Goal: Task Accomplishment & Management: Use online tool/utility

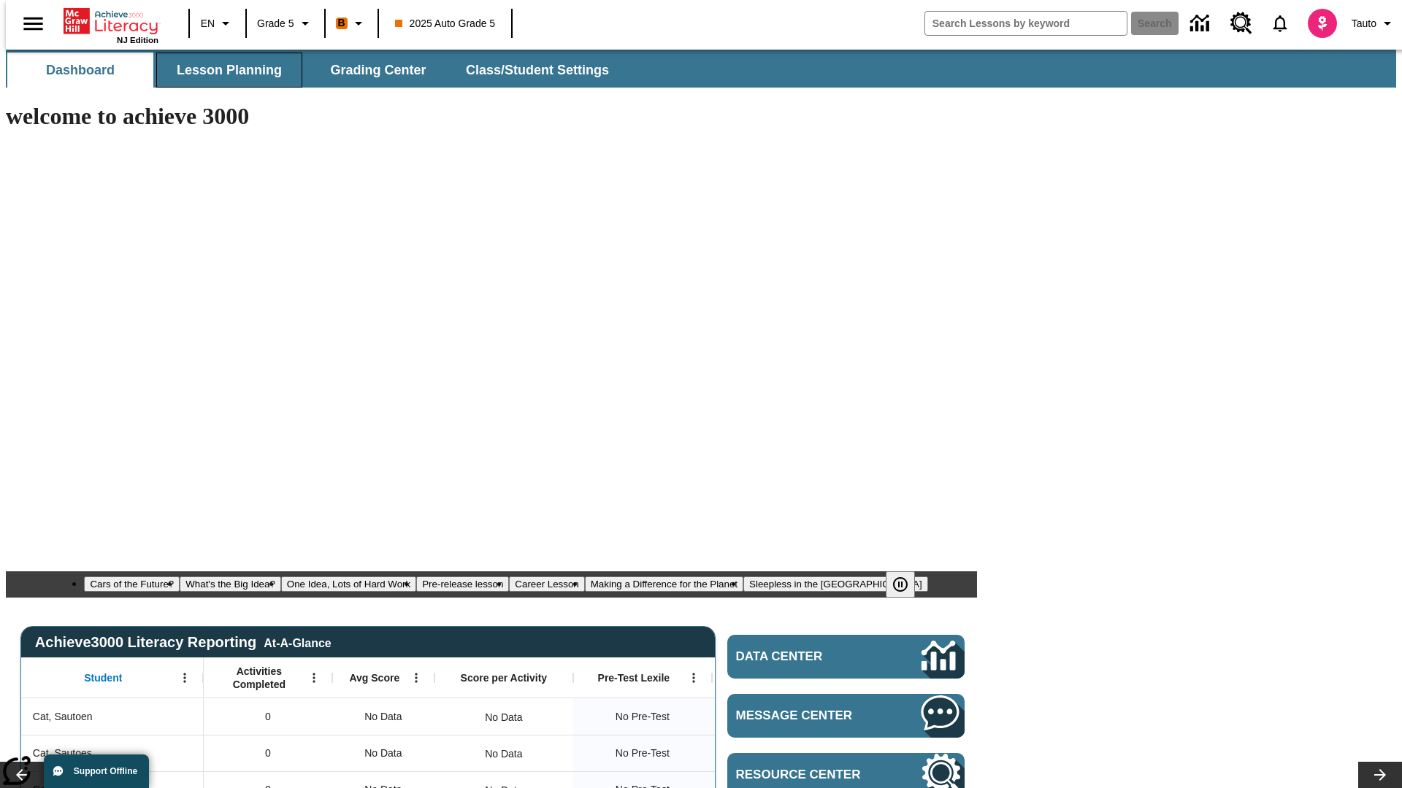
click at [223, 70] on span "Lesson Planning" at bounding box center [229, 70] width 105 height 17
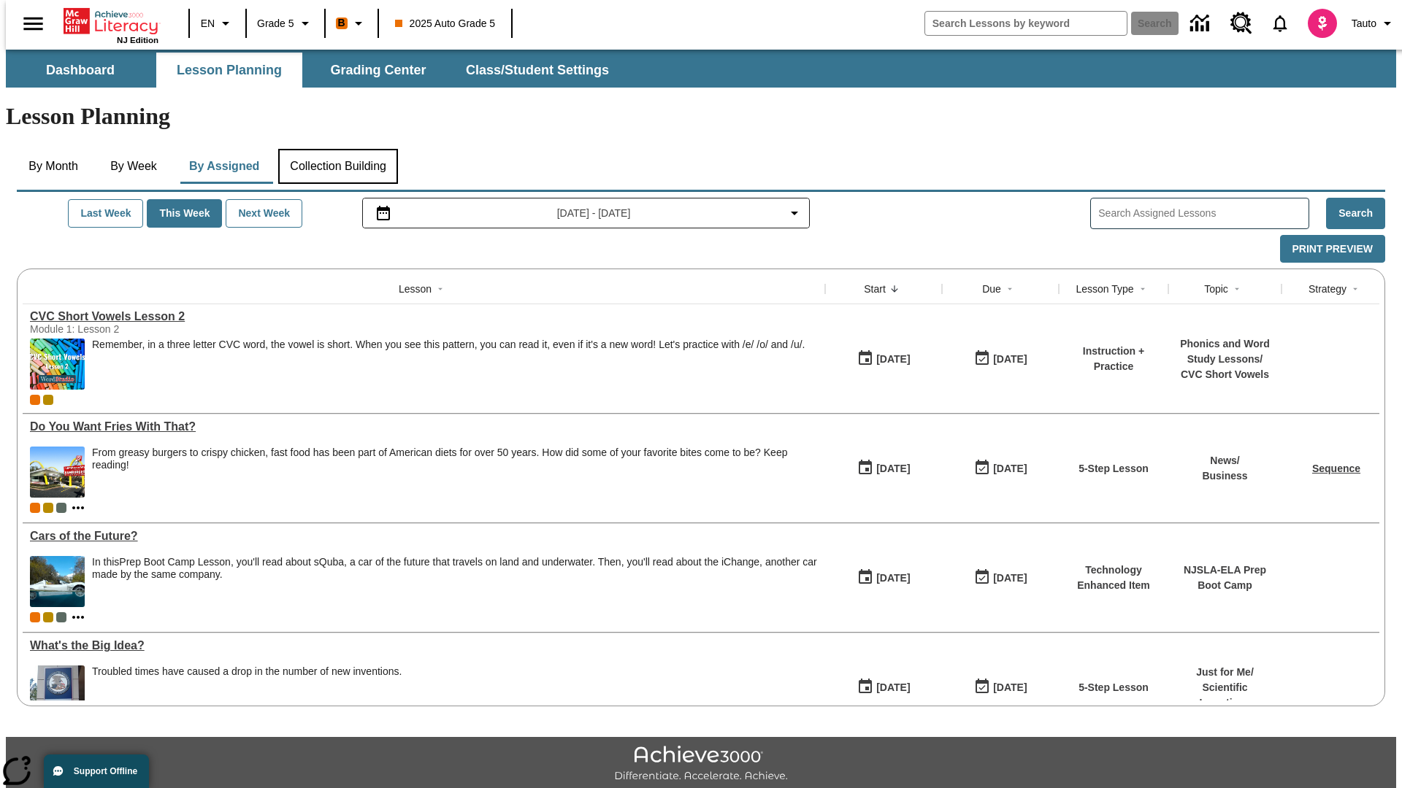
click at [337, 149] on button "Collection Building" at bounding box center [338, 166] width 120 height 35
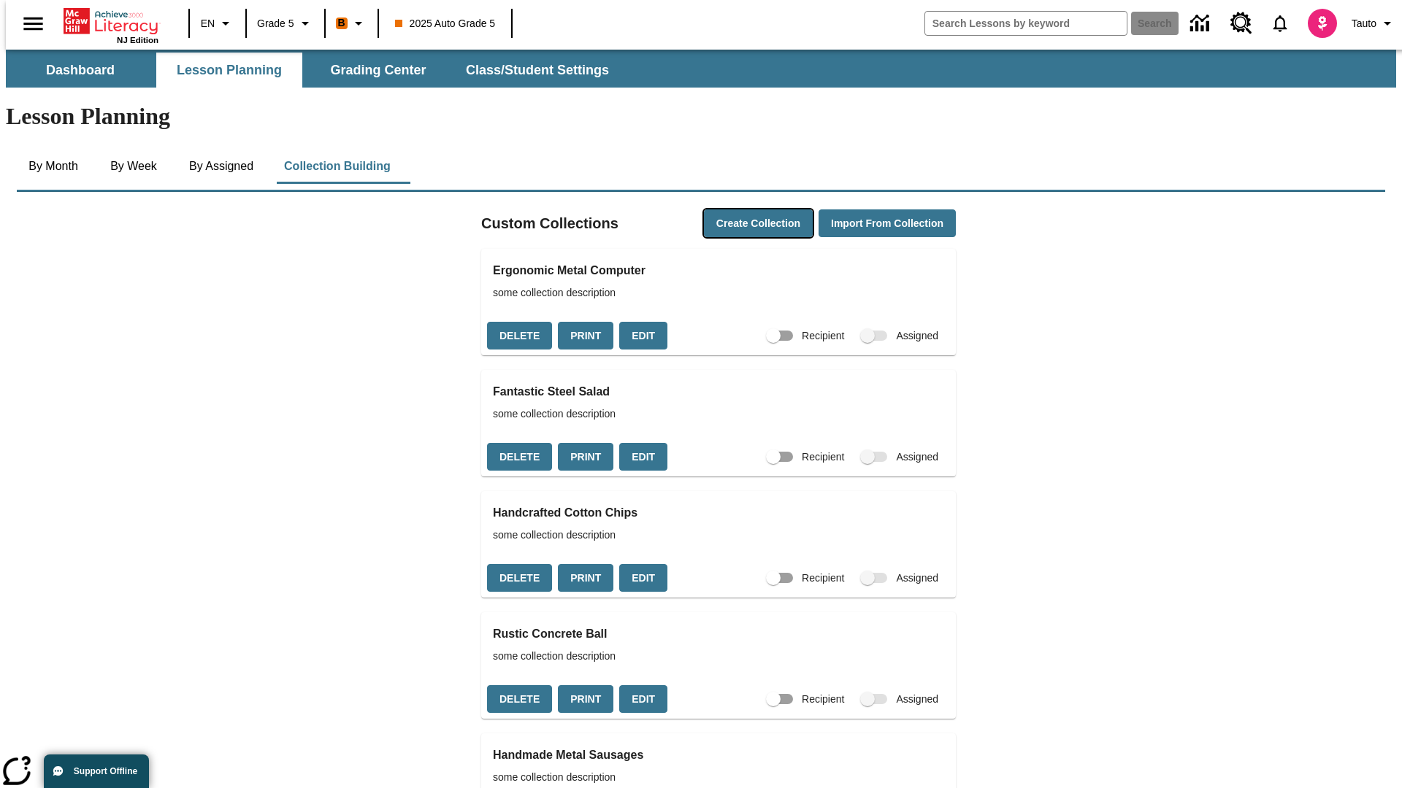
click at [730, 210] on button "Create Collection" at bounding box center [758, 224] width 109 height 28
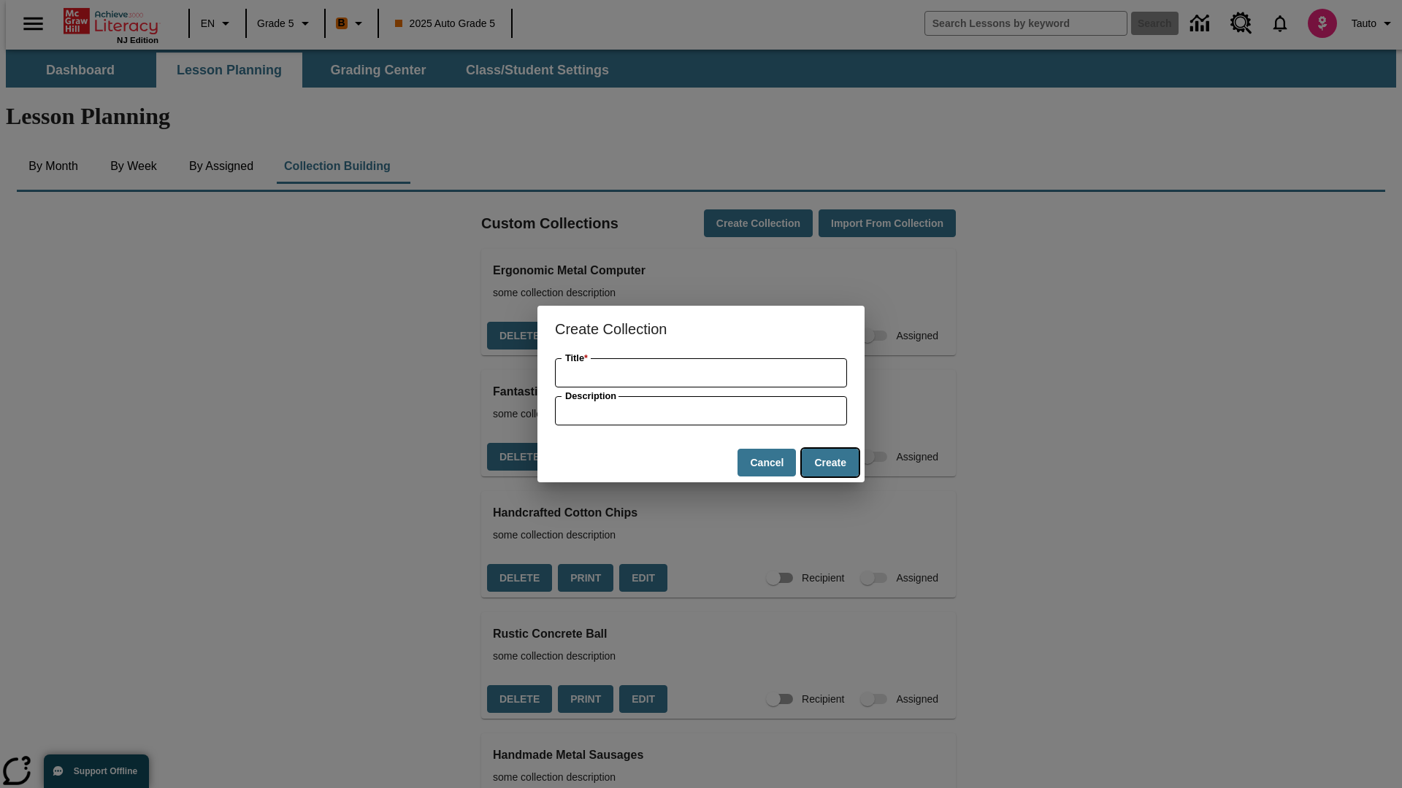
click at [829, 463] on button "Create" at bounding box center [830, 463] width 57 height 28
type input "Handmade Cotton Pizza"
type input "some collection description"
click at [829, 463] on button "Create" at bounding box center [830, 463] width 57 height 28
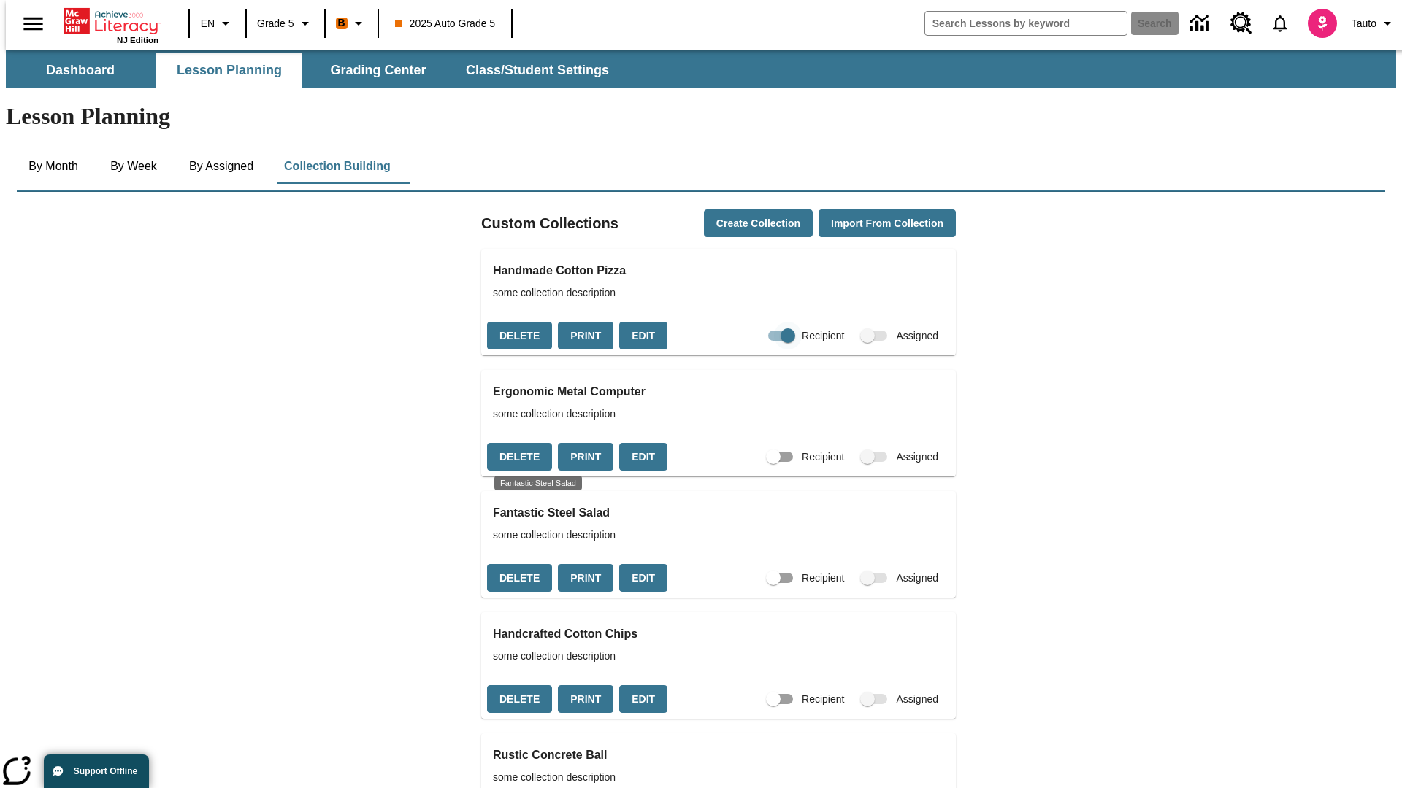
click at [759, 322] on input "Recipient" at bounding box center [787, 336] width 83 height 28
checkbox input "false"
click at [518, 322] on button "Delete" at bounding box center [519, 336] width 65 height 28
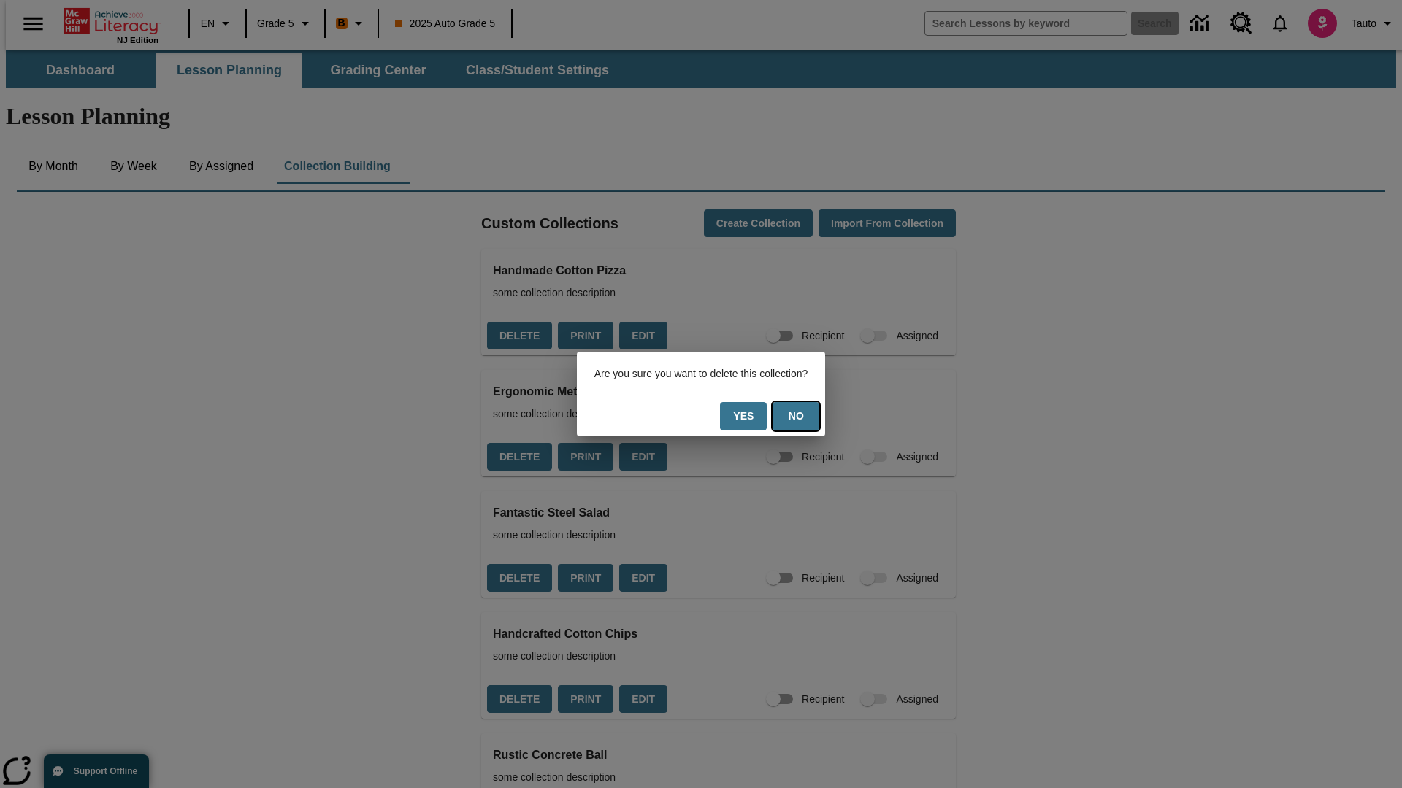
click at [805, 416] on button "No" at bounding box center [795, 416] width 47 height 28
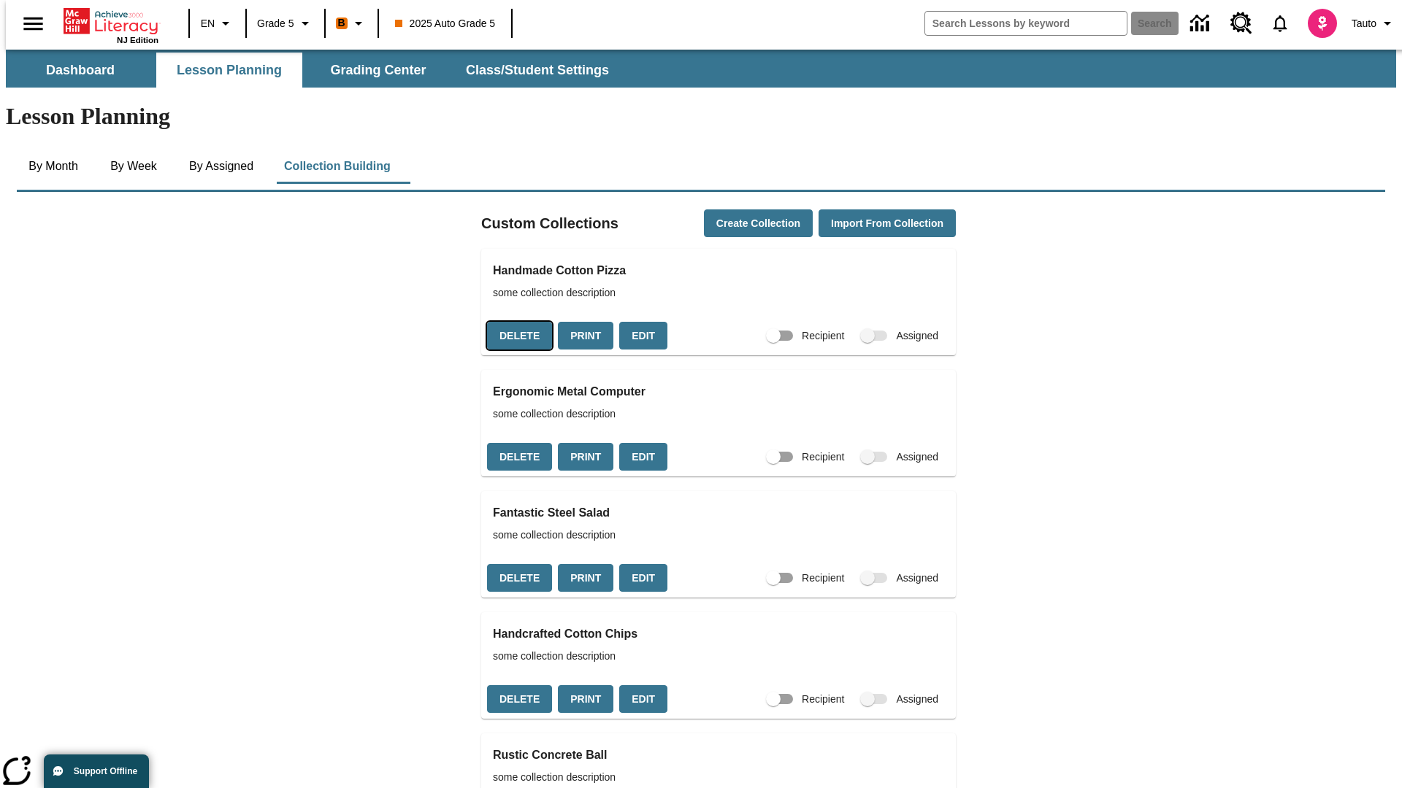
scroll to position [264, 0]
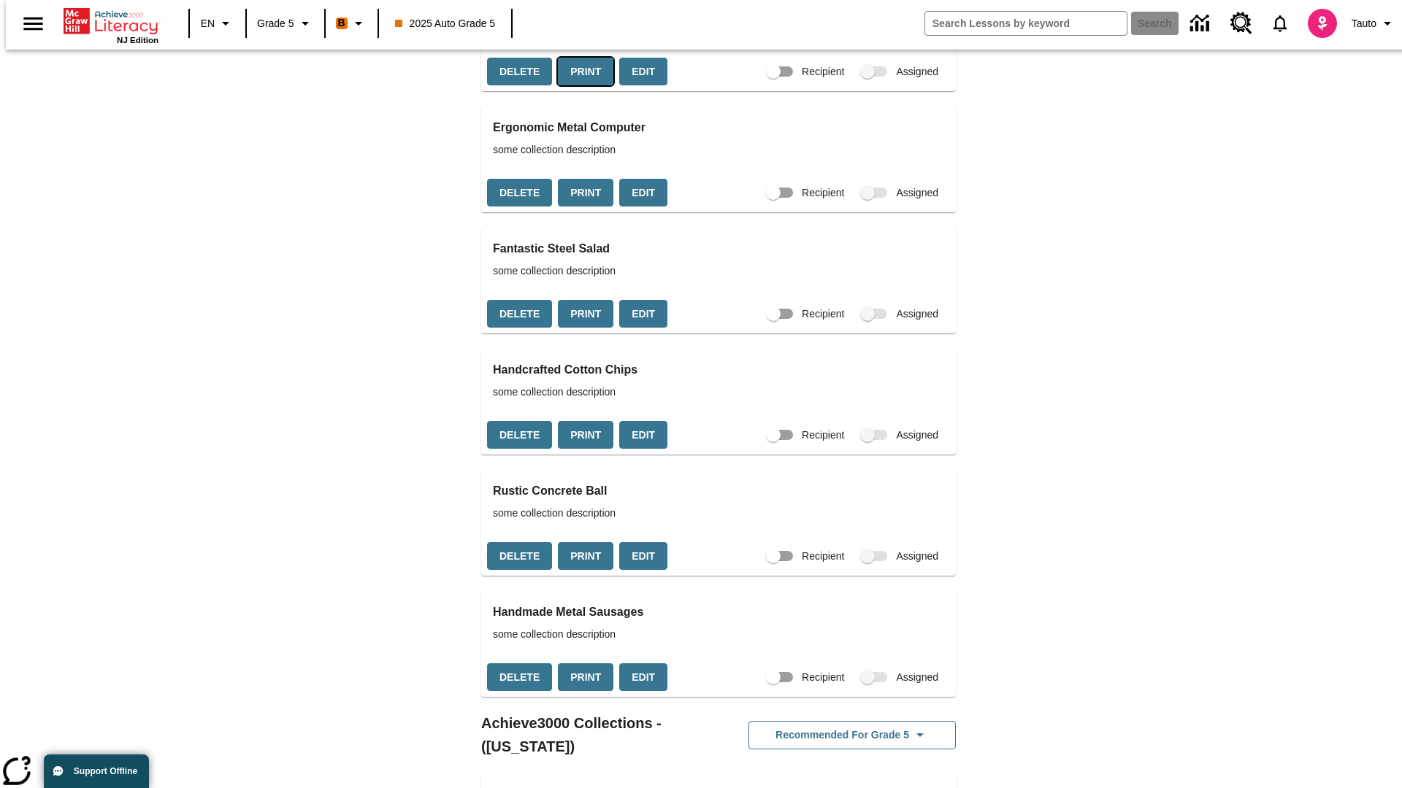
click at [581, 86] on button "Print" at bounding box center [585, 72] width 55 height 28
